Goal: Task Accomplishment & Management: Use online tool/utility

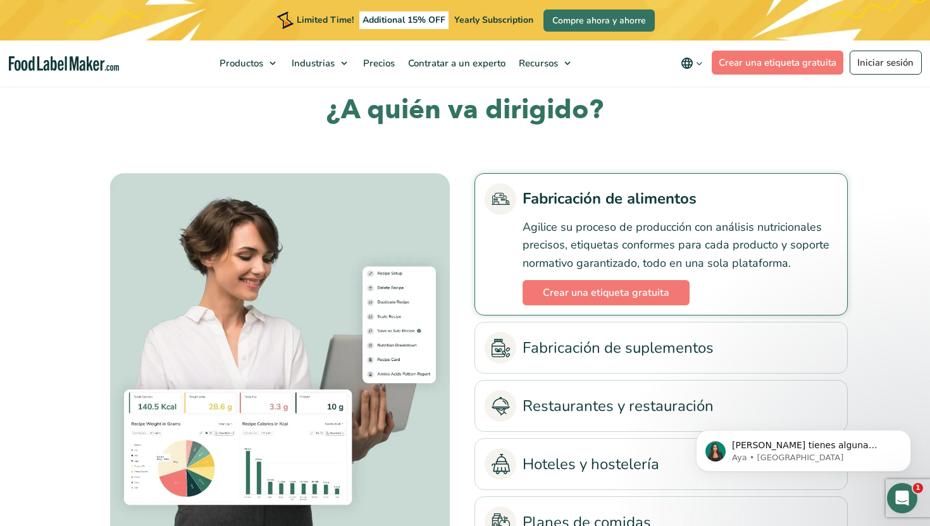
scroll to position [2814, 0]
click at [575, 282] on link "Crear una etiqueta gratuita" at bounding box center [606, 292] width 167 height 25
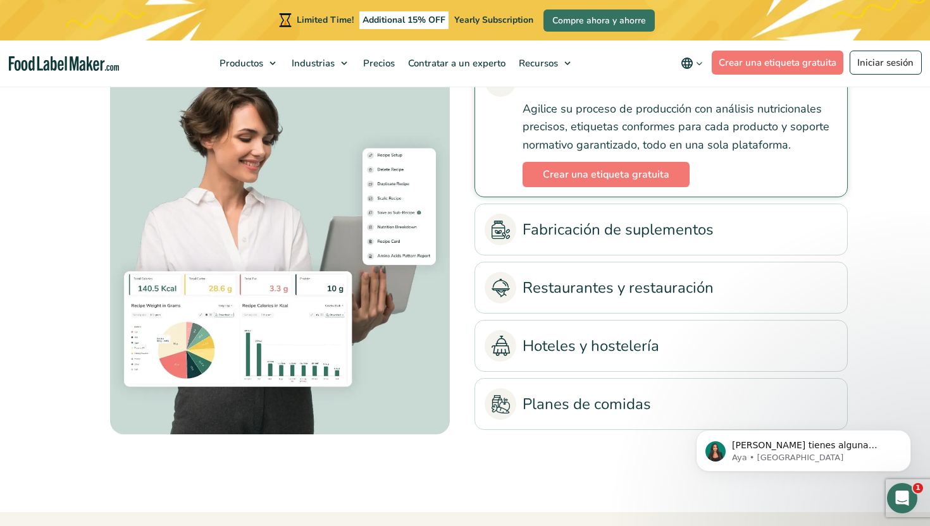
scroll to position [2934, 0]
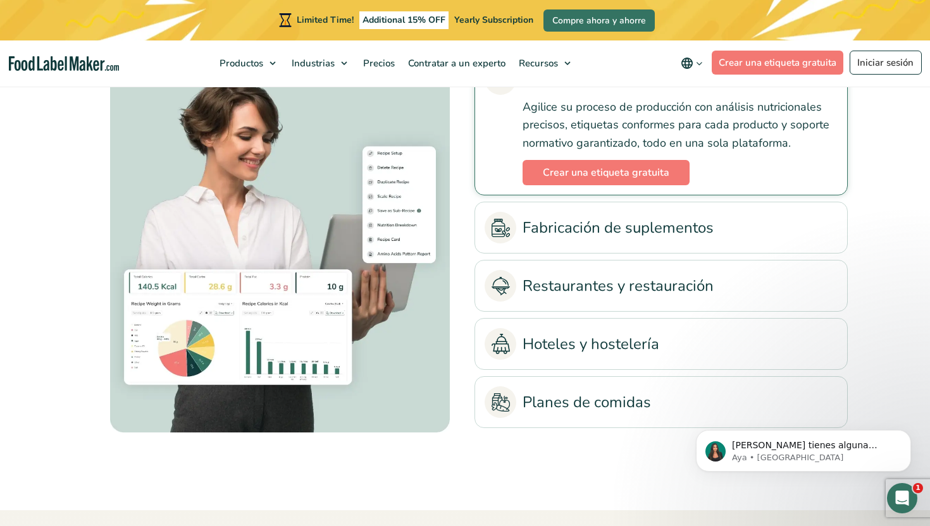
click at [549, 284] on link "Restaurantes y restauración" at bounding box center [661, 286] width 353 height 32
